Goal: Task Accomplishment & Management: Manage account settings

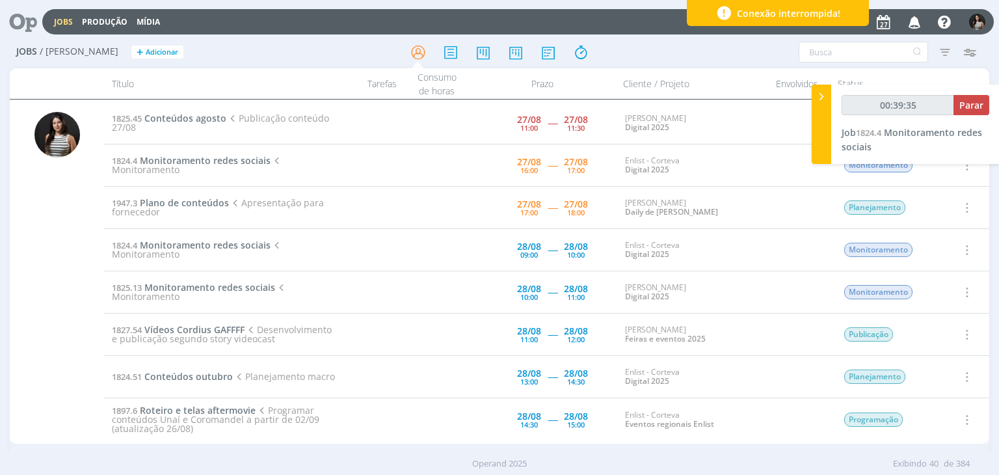
type input "00:40:00"
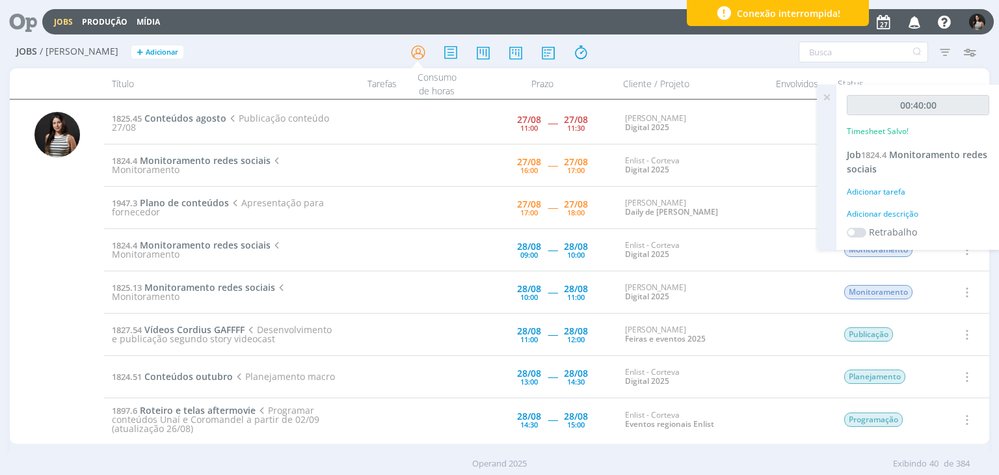
click at [830, 97] on icon at bounding box center [826, 97] width 23 height 25
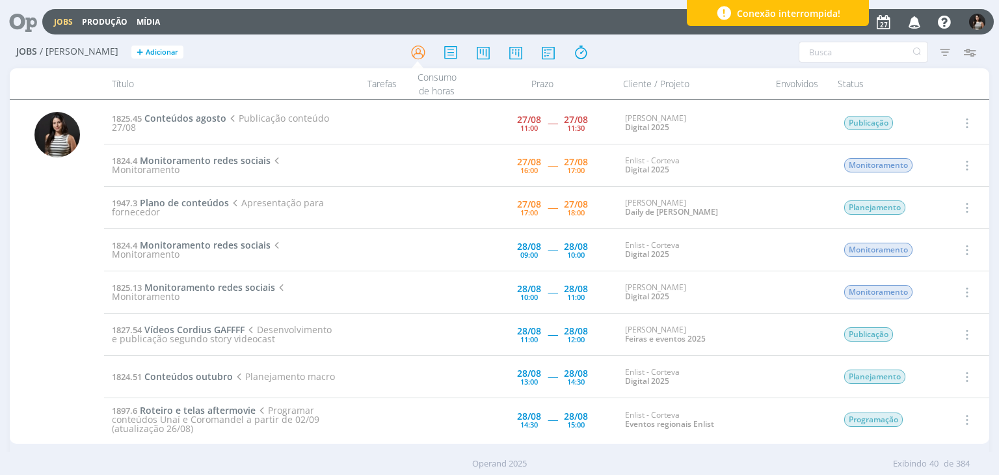
click at [964, 164] on icon "button" at bounding box center [966, 165] width 14 height 16
click at [938, 205] on link "Concluir" at bounding box center [929, 208] width 103 height 21
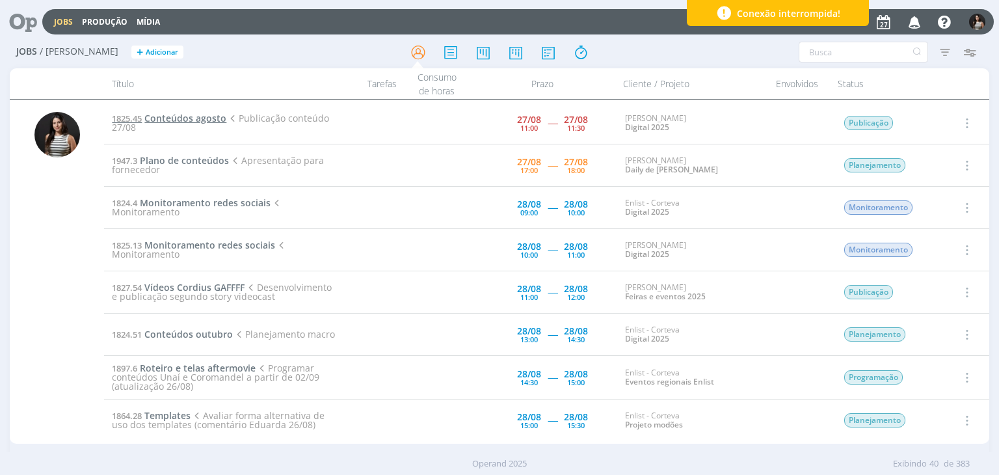
click at [202, 115] on span "Conteúdos agosto" at bounding box center [185, 118] width 82 height 12
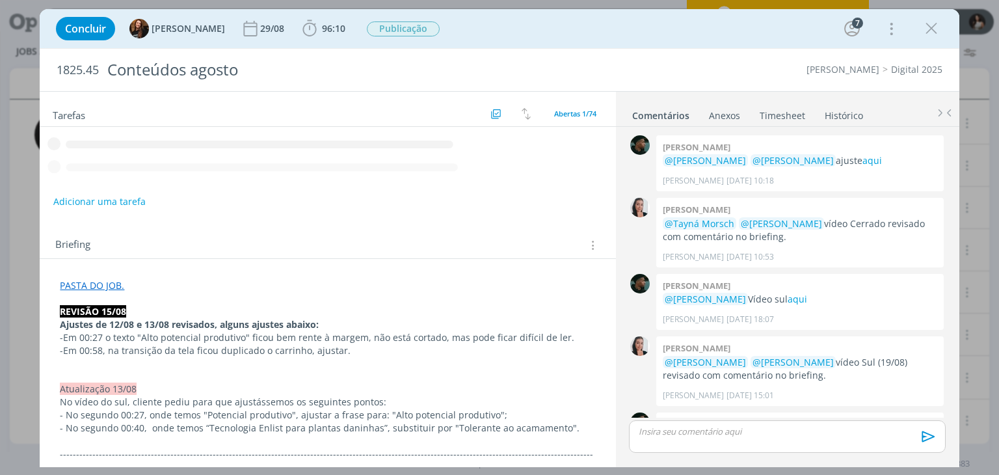
scroll to position [1169, 0]
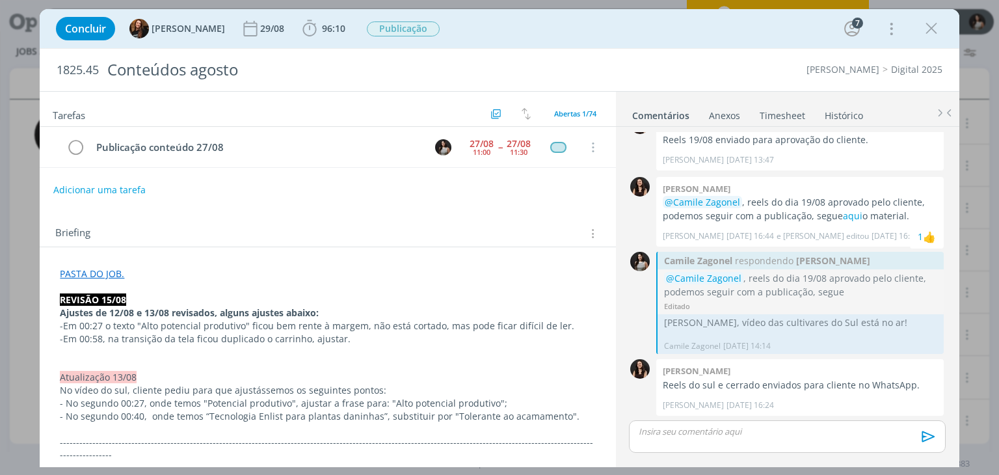
click at [114, 271] on link "PASTA DO JOB." at bounding box center [92, 273] width 64 height 12
click at [152, 300] on link "https://sobeae.sharepoint.com/:f:/s/SOBEAE/Eh8OxAjY5jNEpBbVYfGP1-cBlJoZaPhAnMAJ…" at bounding box center [145, 298] width 98 height 17
click at [781, 113] on link "Timesheet" at bounding box center [782, 112] width 47 height 19
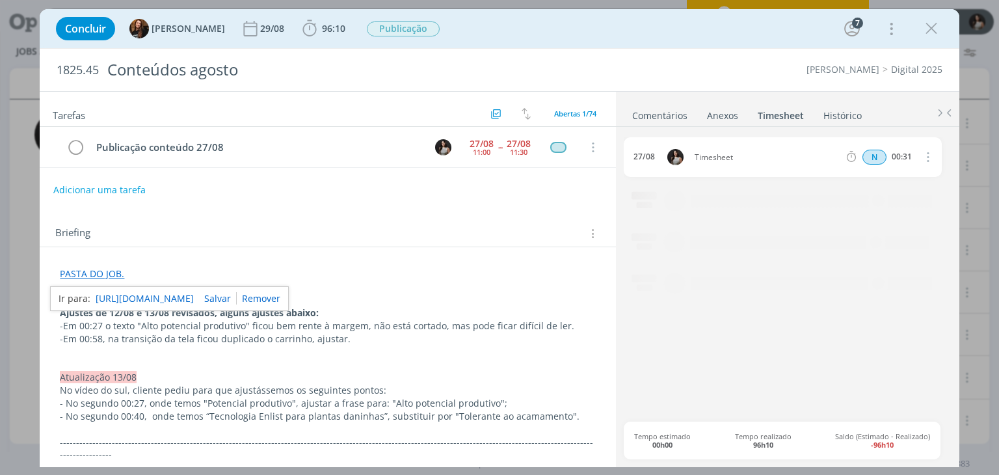
click at [926, 157] on icon "dialog" at bounding box center [927, 157] width 14 height 16
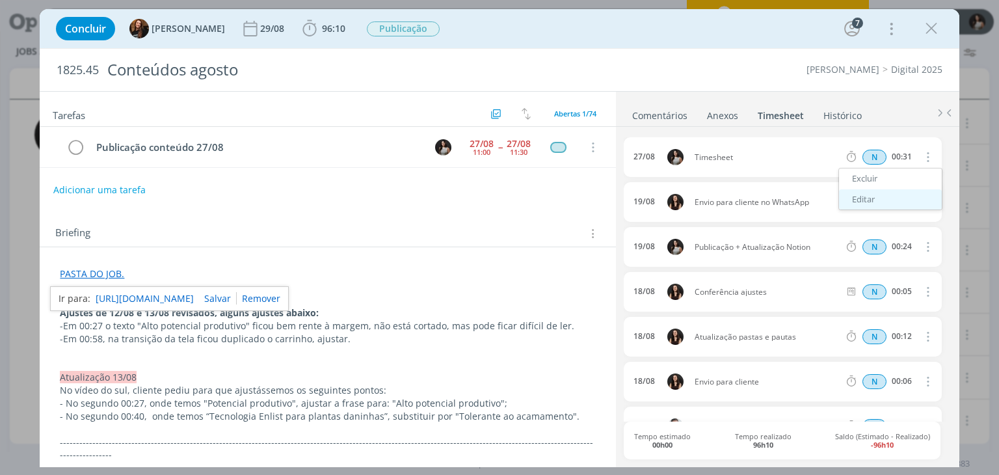
click at [901, 196] on link "Editar" at bounding box center [890, 199] width 103 height 21
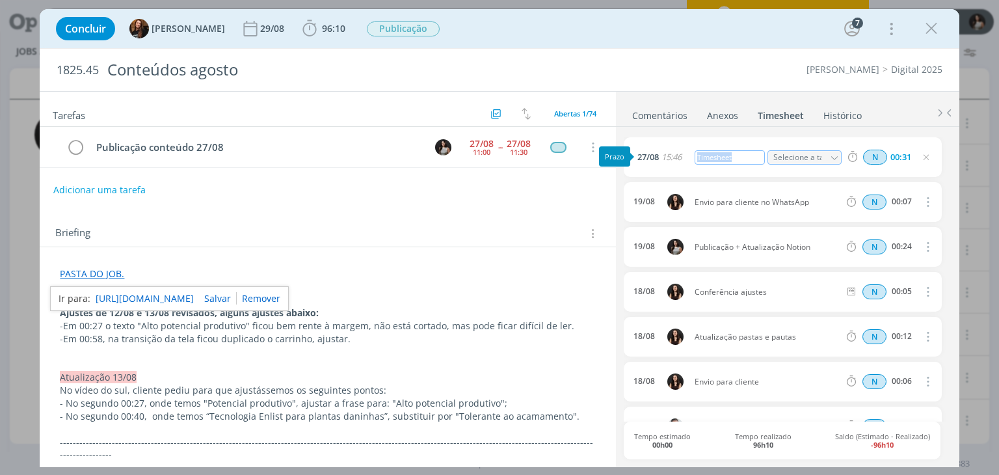
drag, startPoint x: 746, startPoint y: 159, endPoint x: 681, endPoint y: 160, distance: 65.1
click at [681, 160] on div "27/08 15:46 Timesheet Selecione a tarefa N 00:31" at bounding box center [783, 157] width 318 height 40
click at [696, 121] on li "Comentários" at bounding box center [669, 112] width 75 height 19
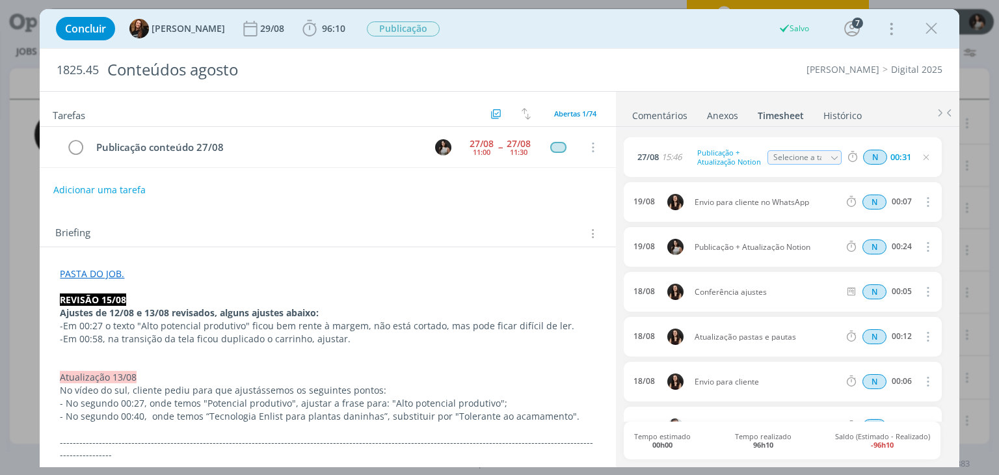
click at [669, 110] on link "Comentários" at bounding box center [660, 112] width 57 height 19
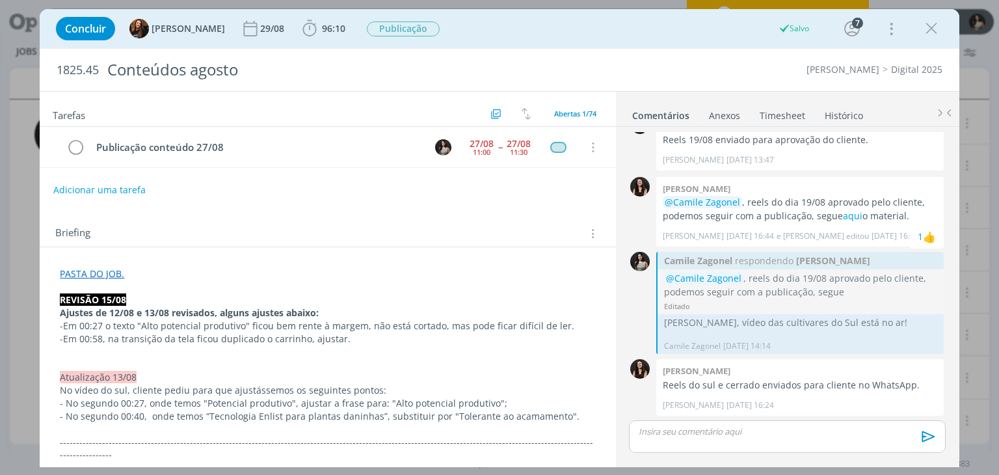
click at [692, 432] on p "dialog" at bounding box center [787, 432] width 295 height 12
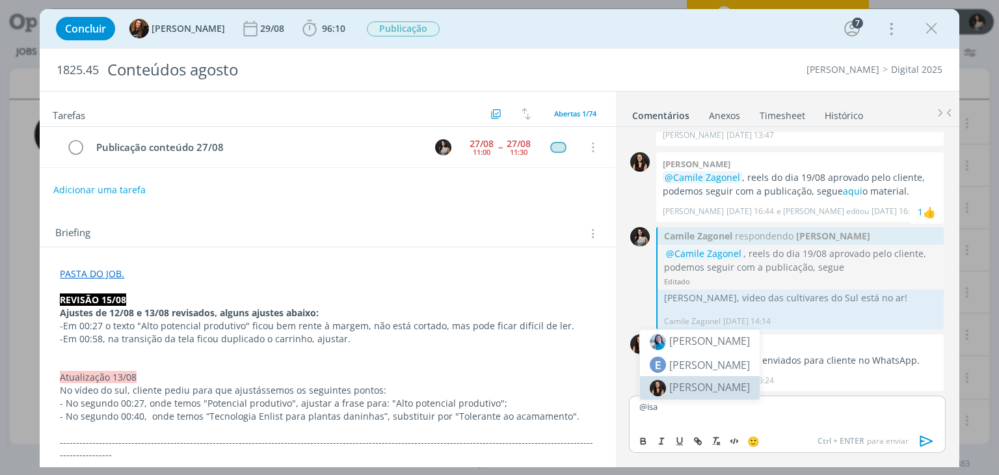
click at [697, 394] on li "[PERSON_NAME]" at bounding box center [700, 387] width 120 height 23
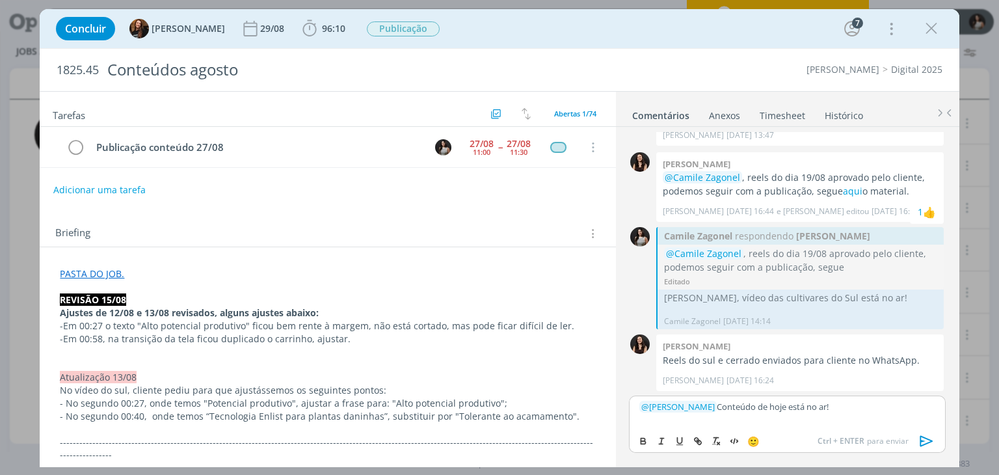
click at [925, 443] on icon "dialog" at bounding box center [927, 441] width 20 height 20
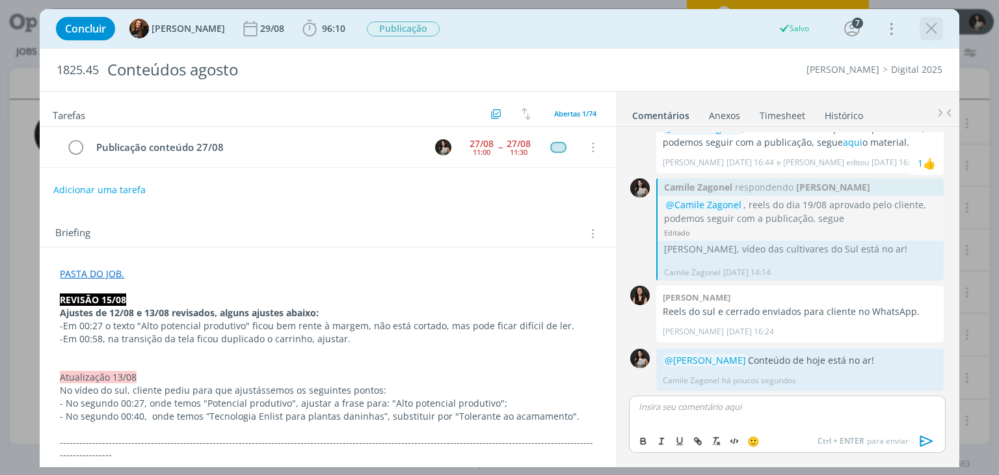
click at [932, 31] on icon "dialog" at bounding box center [932, 29] width 20 height 20
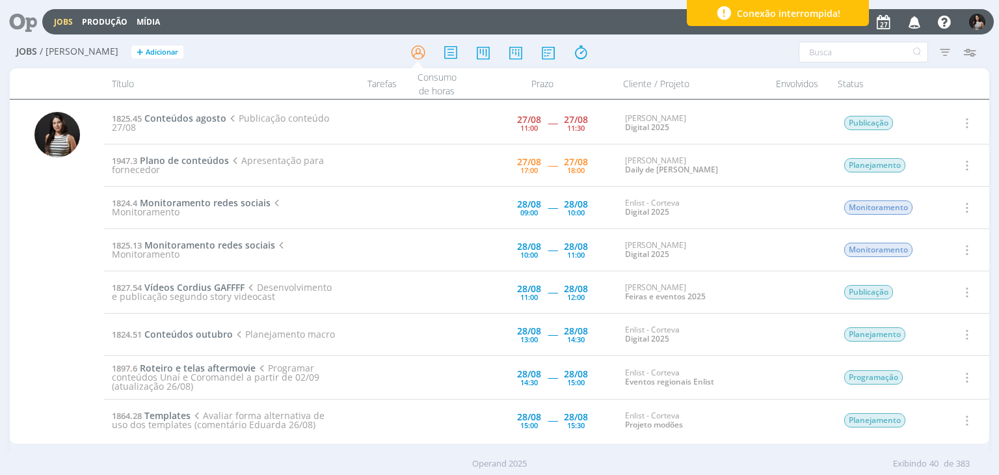
click at [965, 121] on icon "button" at bounding box center [966, 123] width 14 height 16
click at [937, 174] on link "Concluir" at bounding box center [929, 166] width 103 height 21
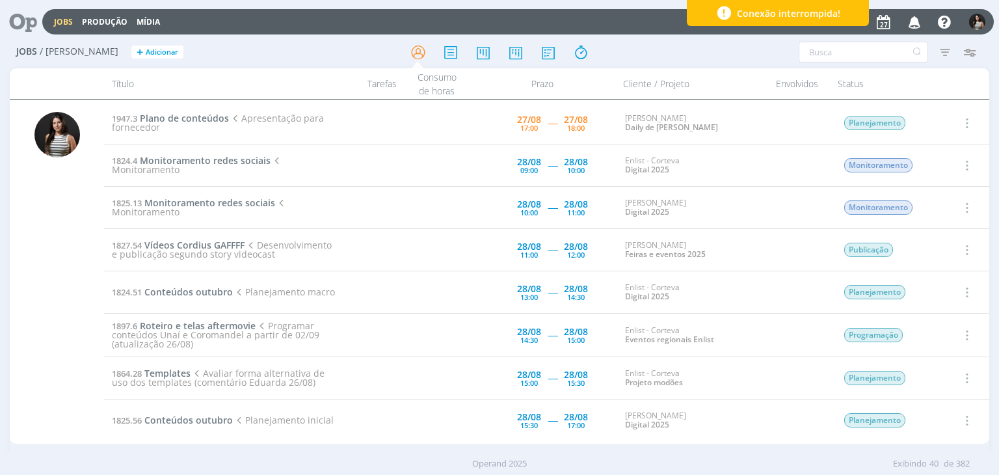
click at [963, 120] on icon "button" at bounding box center [966, 123] width 14 height 16
click at [923, 206] on link "Iniciar timesheet" at bounding box center [929, 207] width 103 height 21
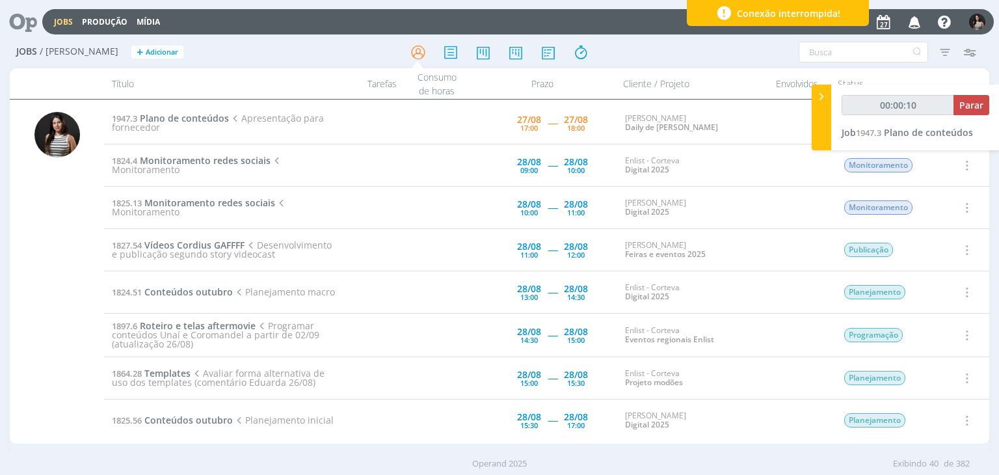
type input "00:04:09"
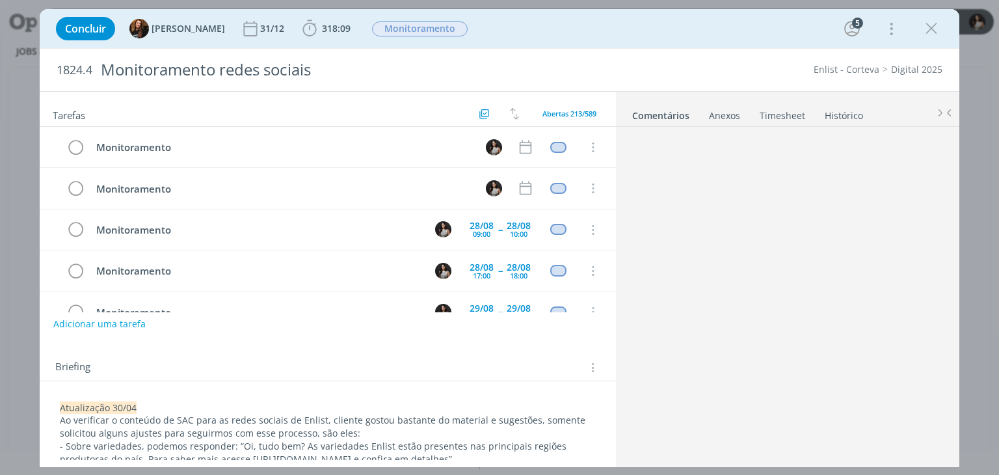
scroll to position [327, 0]
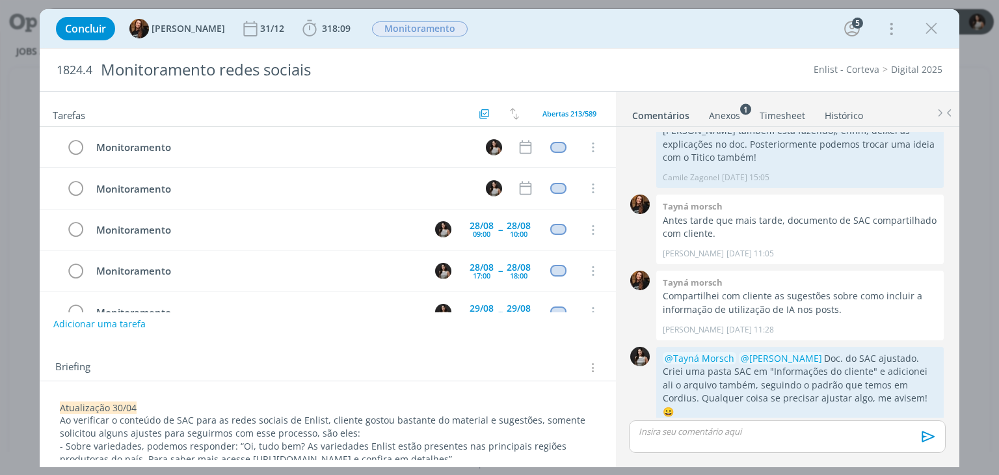
click at [786, 115] on link "Timesheet" at bounding box center [782, 112] width 47 height 19
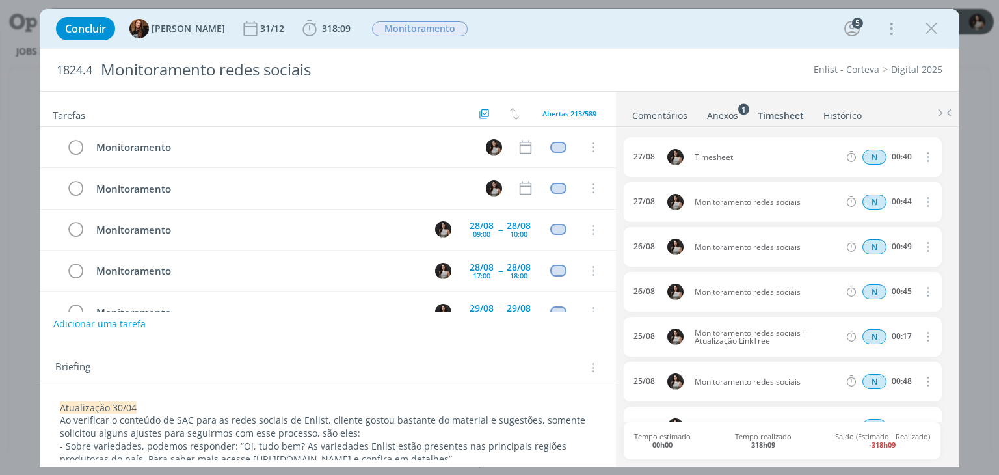
click at [921, 158] on icon "dialog" at bounding box center [927, 157] width 14 height 16
click at [905, 195] on link "Editar" at bounding box center [890, 199] width 103 height 21
drag, startPoint x: 728, startPoint y: 161, endPoint x: 674, endPoint y: 165, distance: 54.1
click at [674, 165] on div "[DATE] 16:41 Timesheet Selecione a tarefa N 00:40" at bounding box center [783, 157] width 318 height 40
click at [706, 66] on div "Enlist - Corteva Digital 2025" at bounding box center [762, 69] width 374 height 13
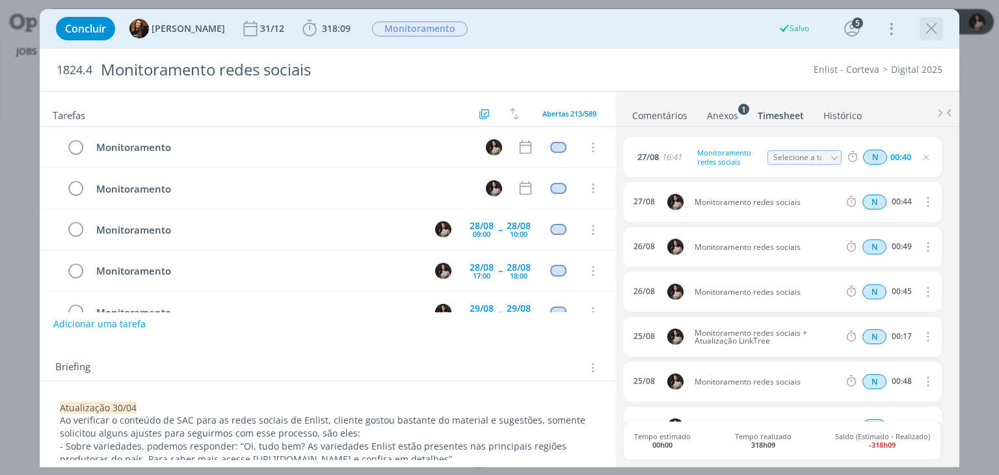
click at [937, 29] on icon "dialog" at bounding box center [932, 29] width 20 height 20
